Goal: Task Accomplishment & Management: Manage account settings

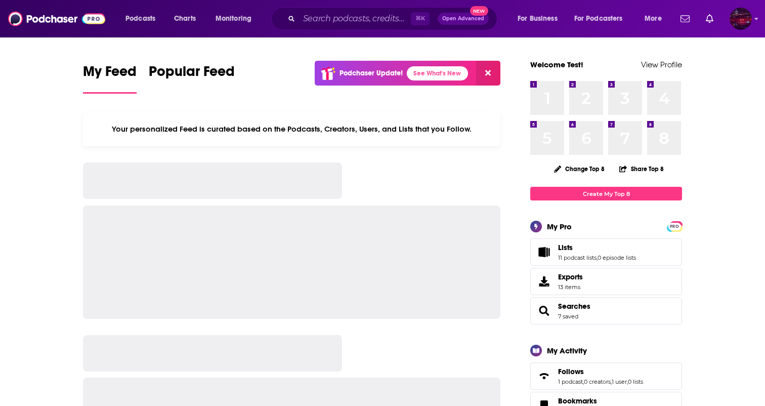
click at [741, 20] on img "Logged in as SamTest2341" at bounding box center [740, 19] width 22 height 22
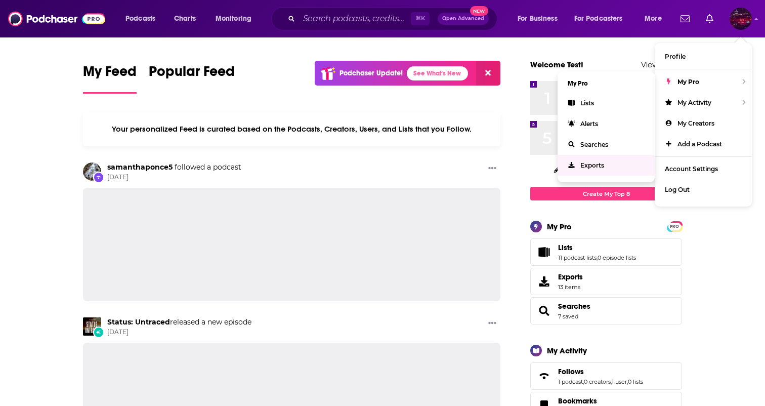
click at [583, 168] on link "Exports" at bounding box center [605, 165] width 97 height 21
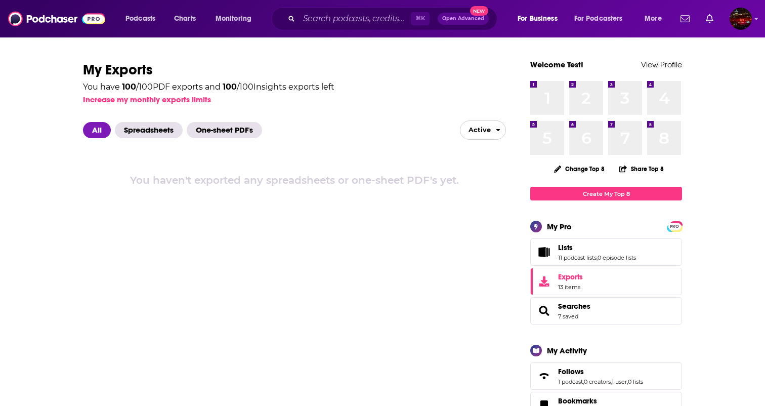
click at [478, 125] on span "Active" at bounding box center [475, 130] width 30 height 16
click at [478, 161] on button "Inactive" at bounding box center [482, 166] width 45 height 16
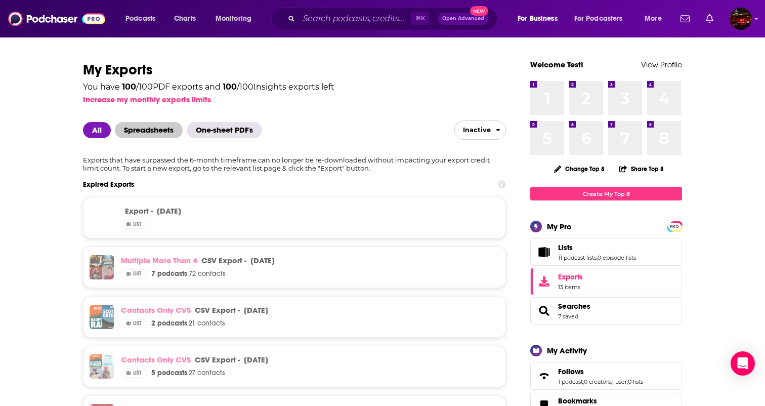
click at [152, 128] on span "Spreadsheets" at bounding box center [149, 130] width 68 height 16
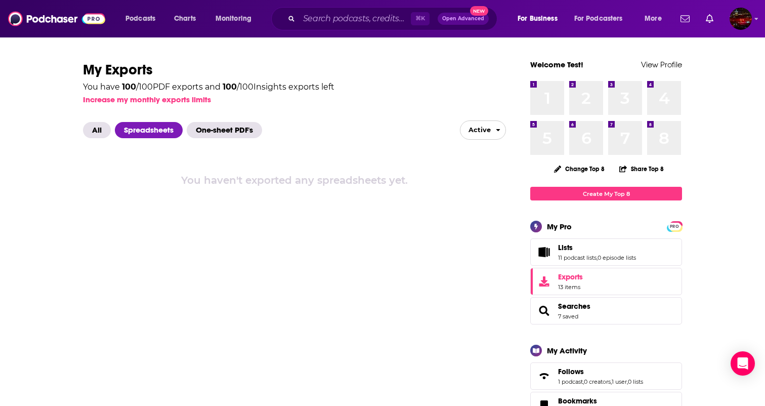
click at [490, 130] on span "Active" at bounding box center [475, 130] width 30 height 16
click at [473, 161] on button "Inactive" at bounding box center [482, 166] width 45 height 16
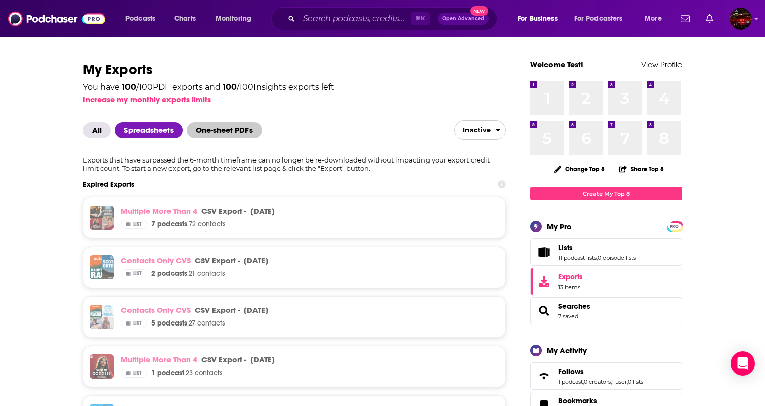
click at [232, 128] on span "One-sheet PDF's" at bounding box center [224, 130] width 75 height 16
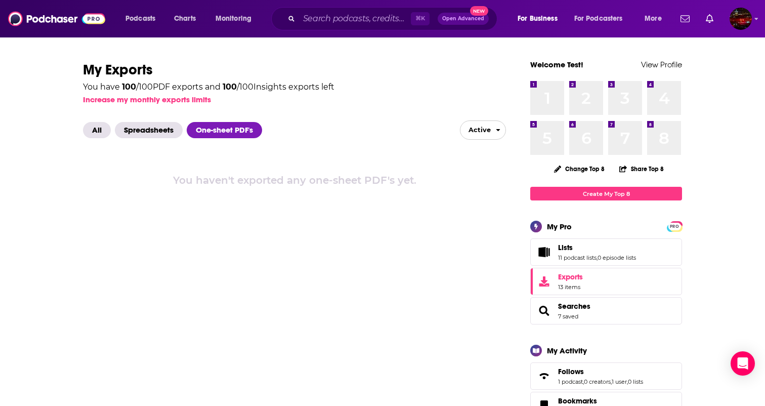
click at [474, 133] on span "Active" at bounding box center [475, 130] width 30 height 16
click at [475, 164] on button "Inactive" at bounding box center [482, 166] width 45 height 16
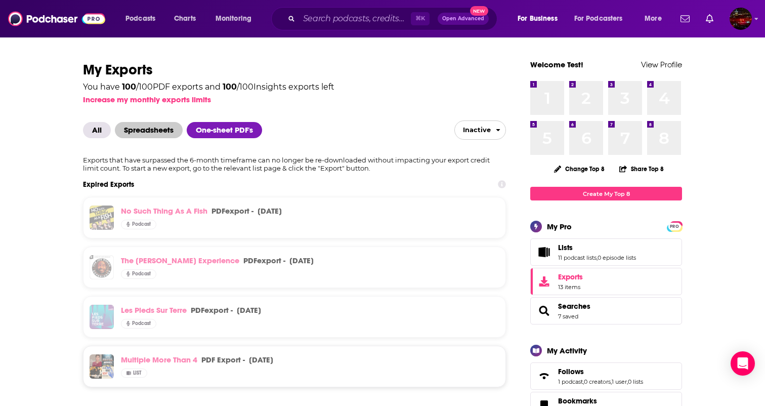
click at [145, 128] on span "Spreadsheets" at bounding box center [149, 130] width 68 height 16
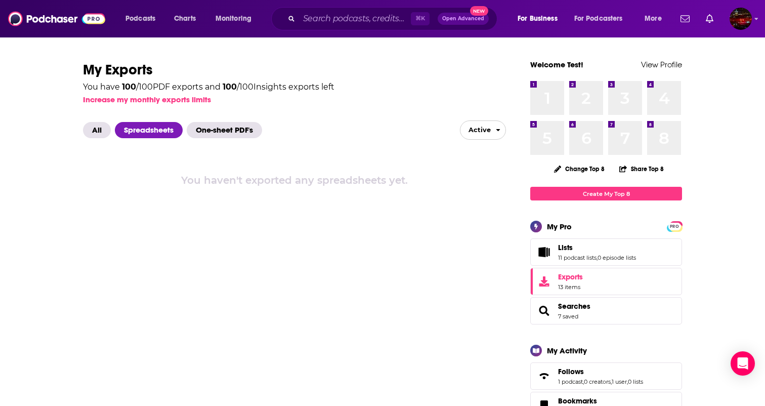
click at [493, 131] on button "Active" at bounding box center [483, 129] width 46 height 19
click at [481, 159] on button "Inactive" at bounding box center [482, 166] width 45 height 16
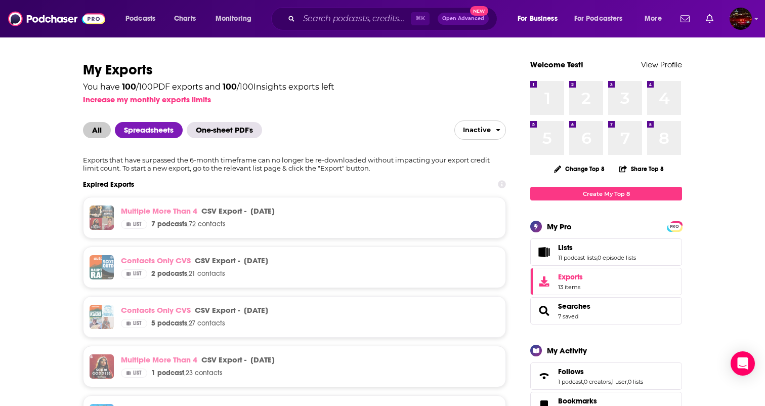
click at [92, 130] on span "All" at bounding box center [97, 130] width 28 height 16
